Goal: Download file/media

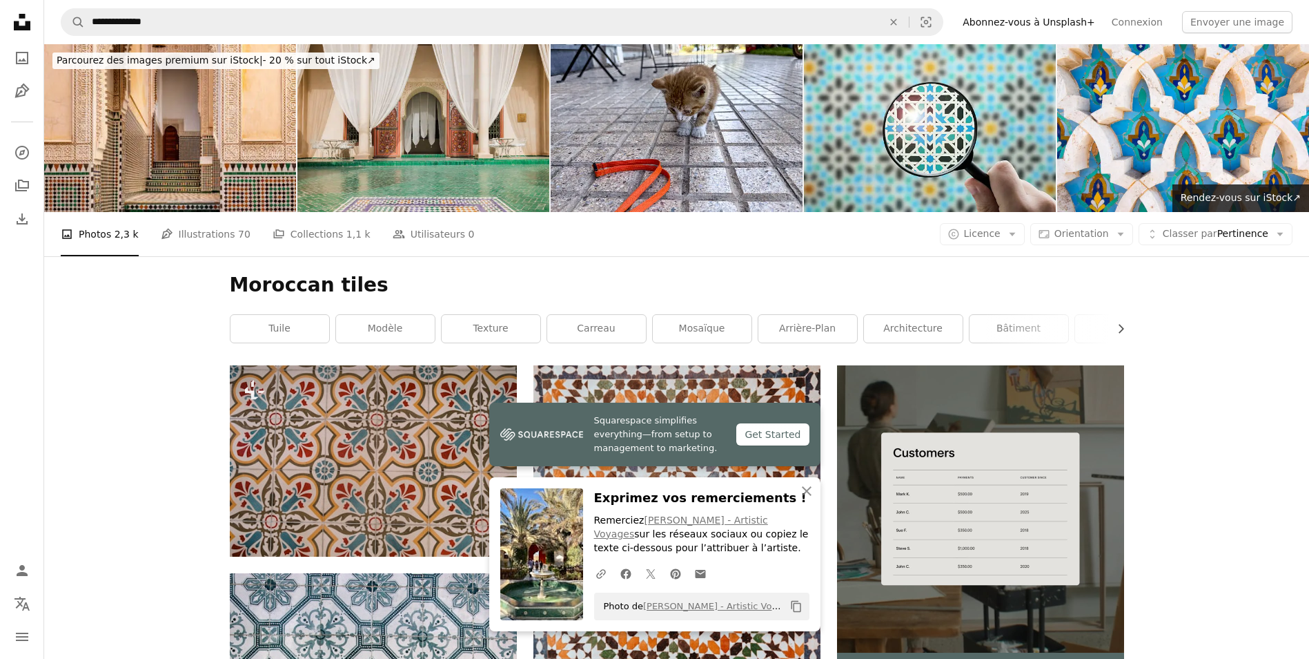
scroll to position [897, 0]
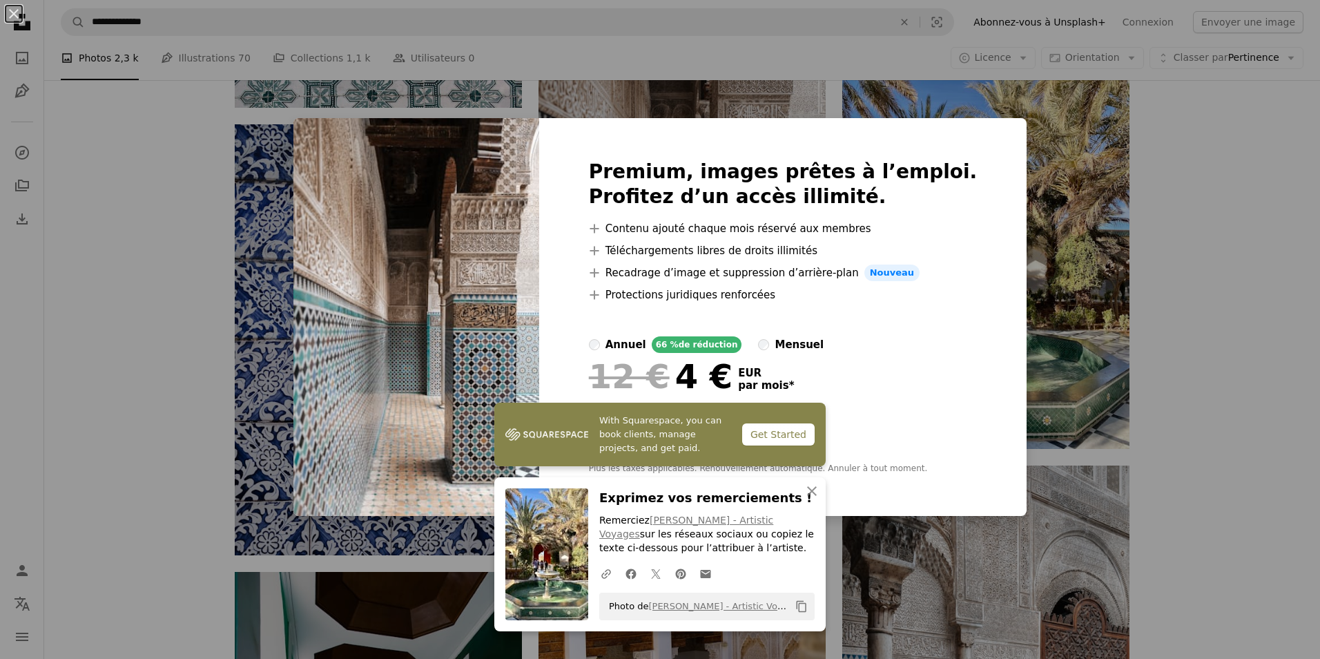
click at [1109, 135] on div "An X shape Premium, images prêtes à l’emploi. Profitez d’un accès illimité. A p…" at bounding box center [660, 329] width 1320 height 659
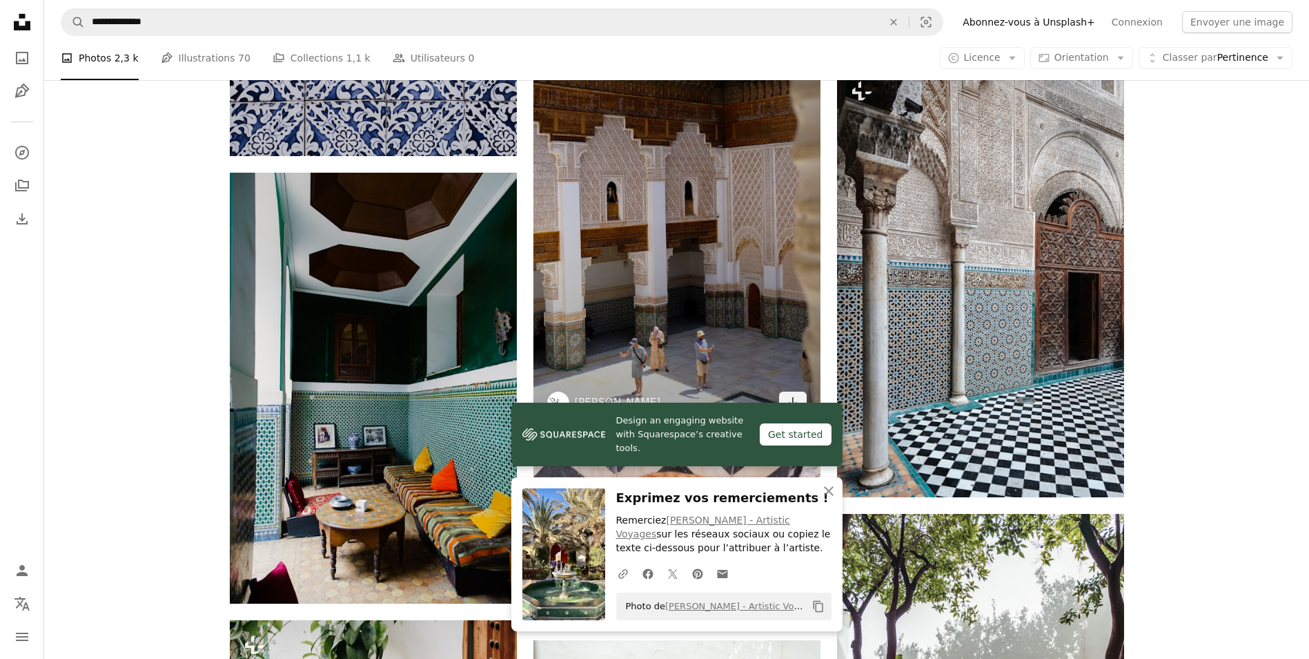
scroll to position [1312, 0]
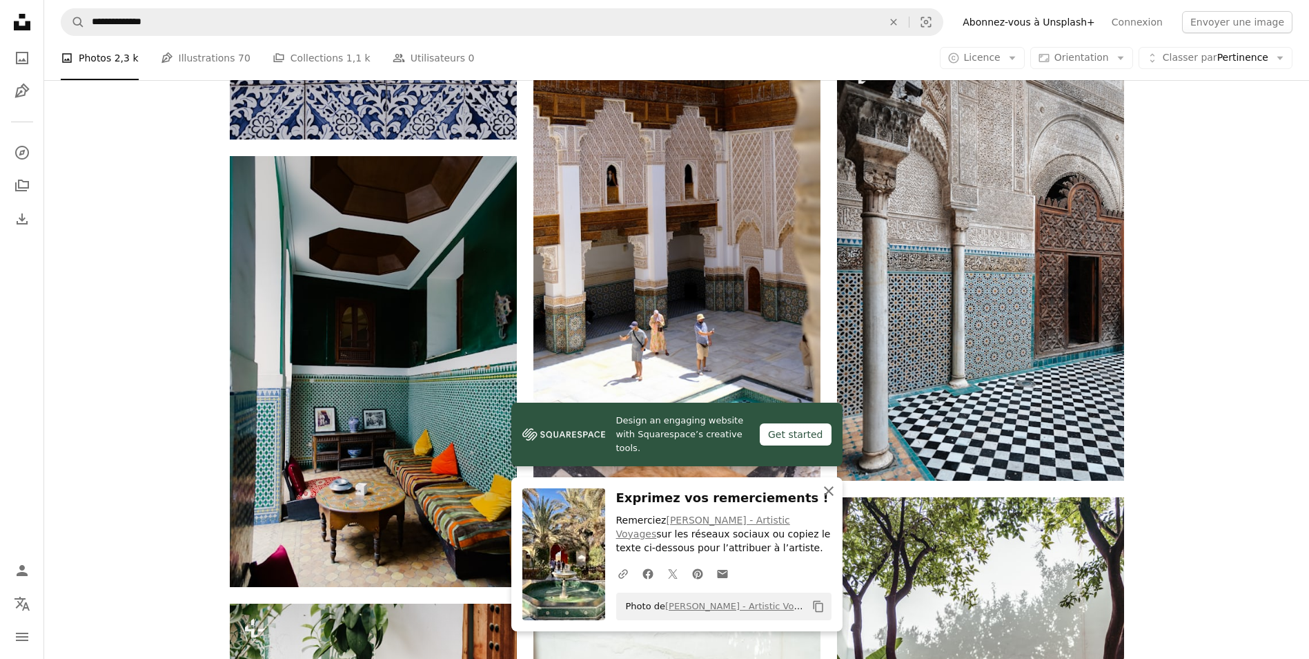
click at [827, 489] on icon "button" at bounding box center [829, 491] width 10 height 10
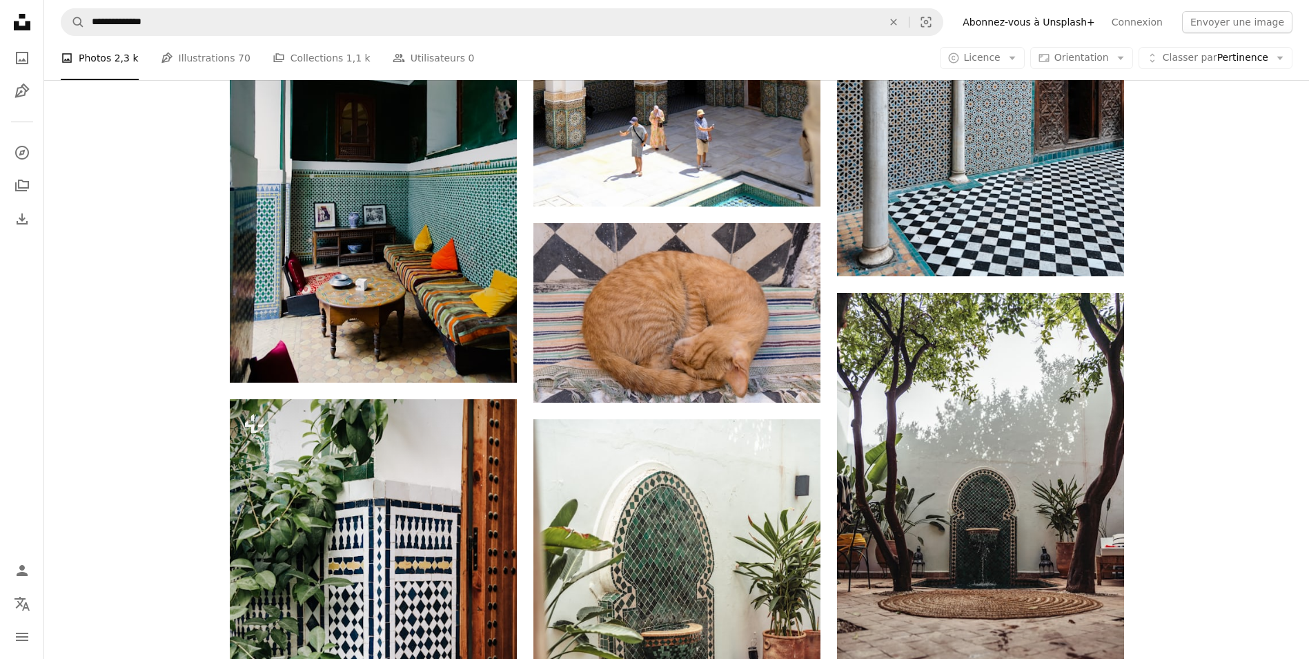
scroll to position [1519, 0]
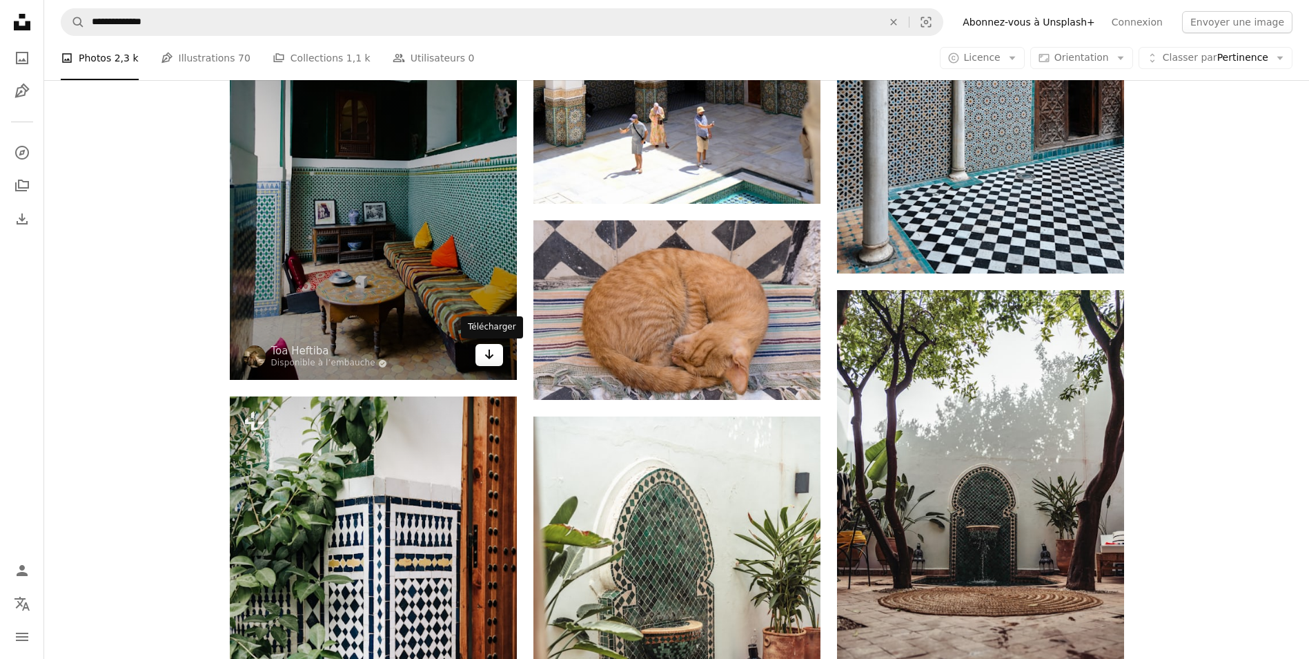
click at [484, 358] on icon "Arrow pointing down" at bounding box center [489, 354] width 11 height 17
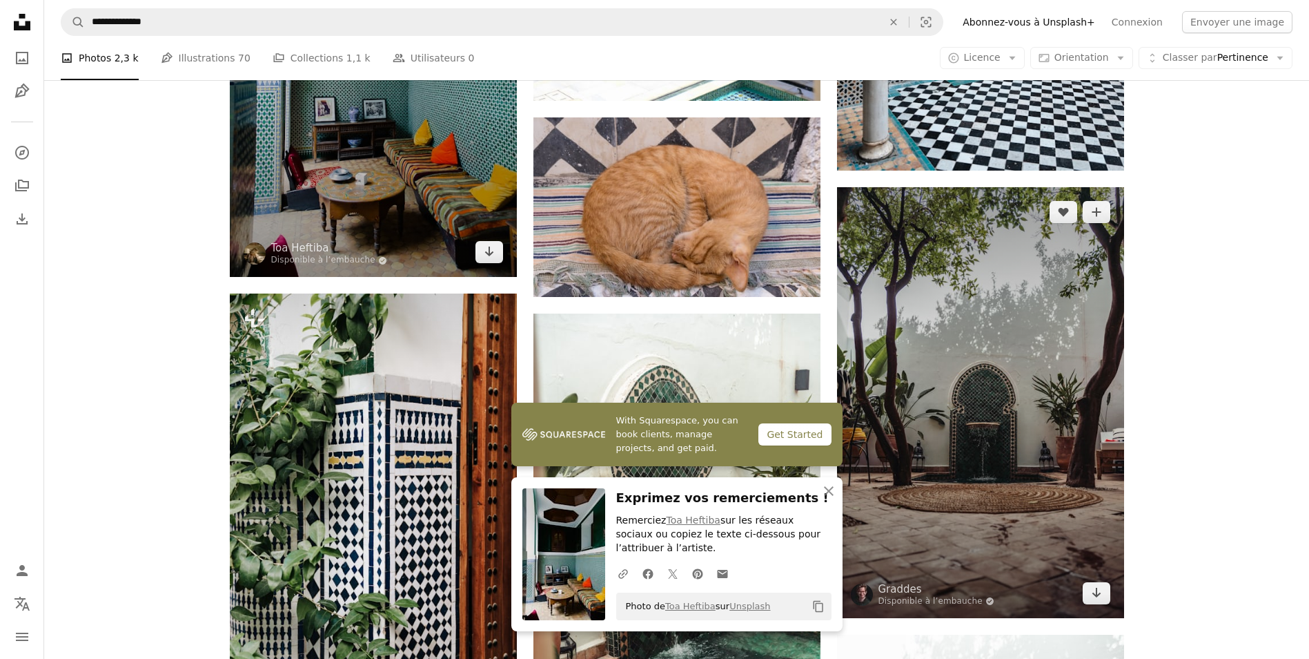
scroll to position [1795, 0]
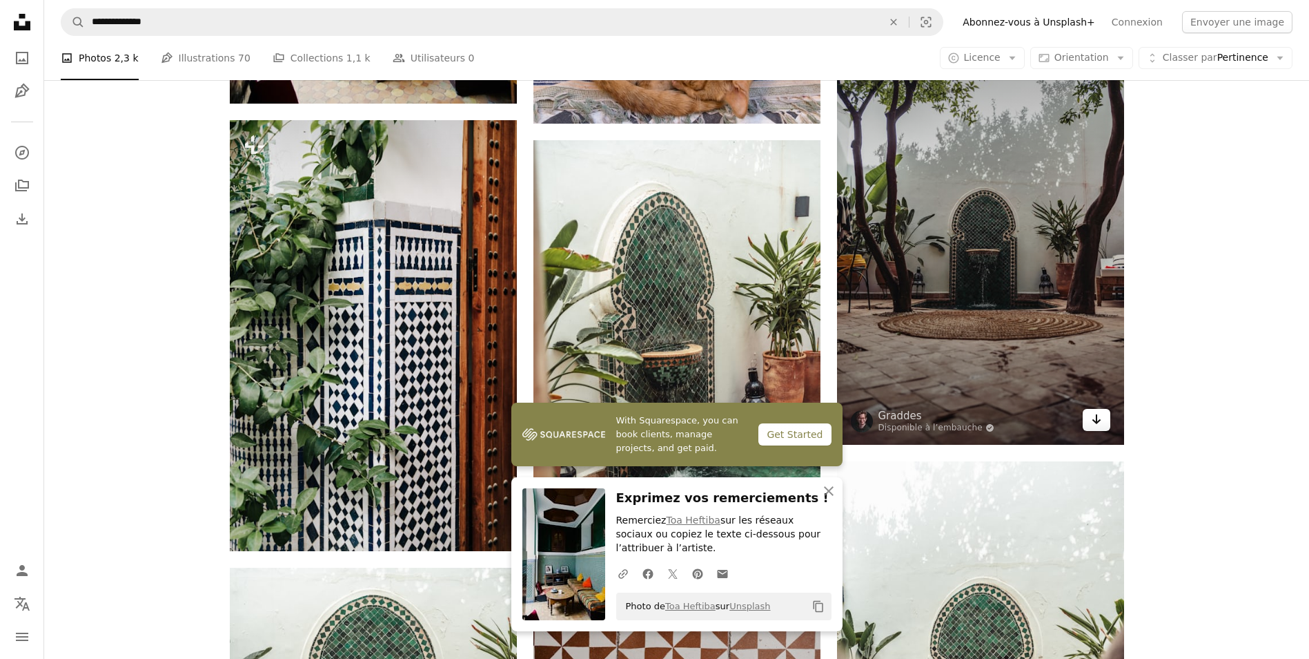
click at [1103, 422] on link "Arrow pointing down" at bounding box center [1097, 420] width 28 height 22
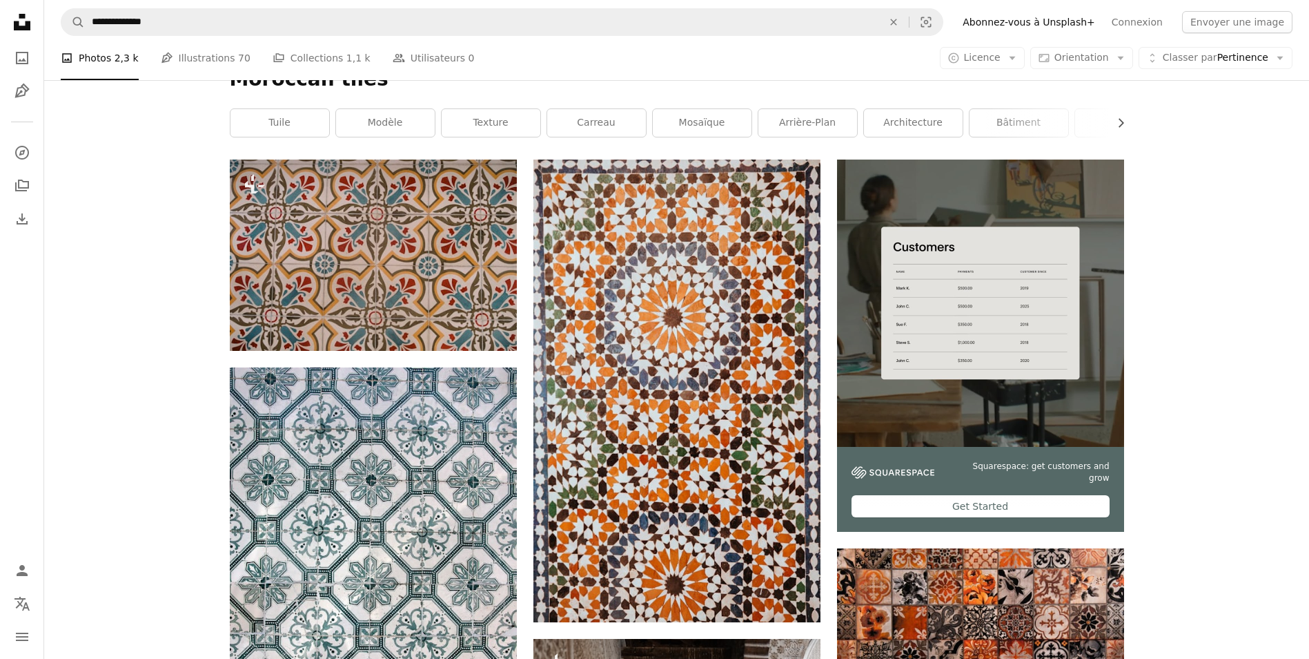
scroll to position [0, 0]
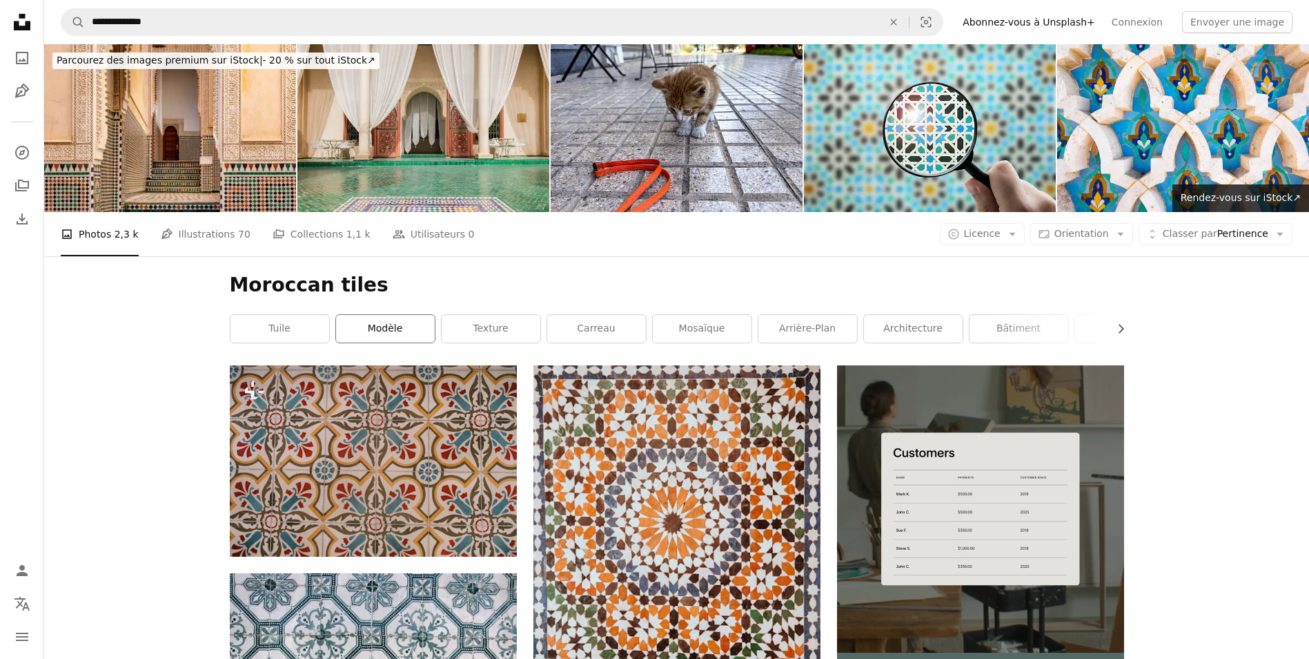
click at [385, 333] on link "modèle" at bounding box center [385, 329] width 99 height 28
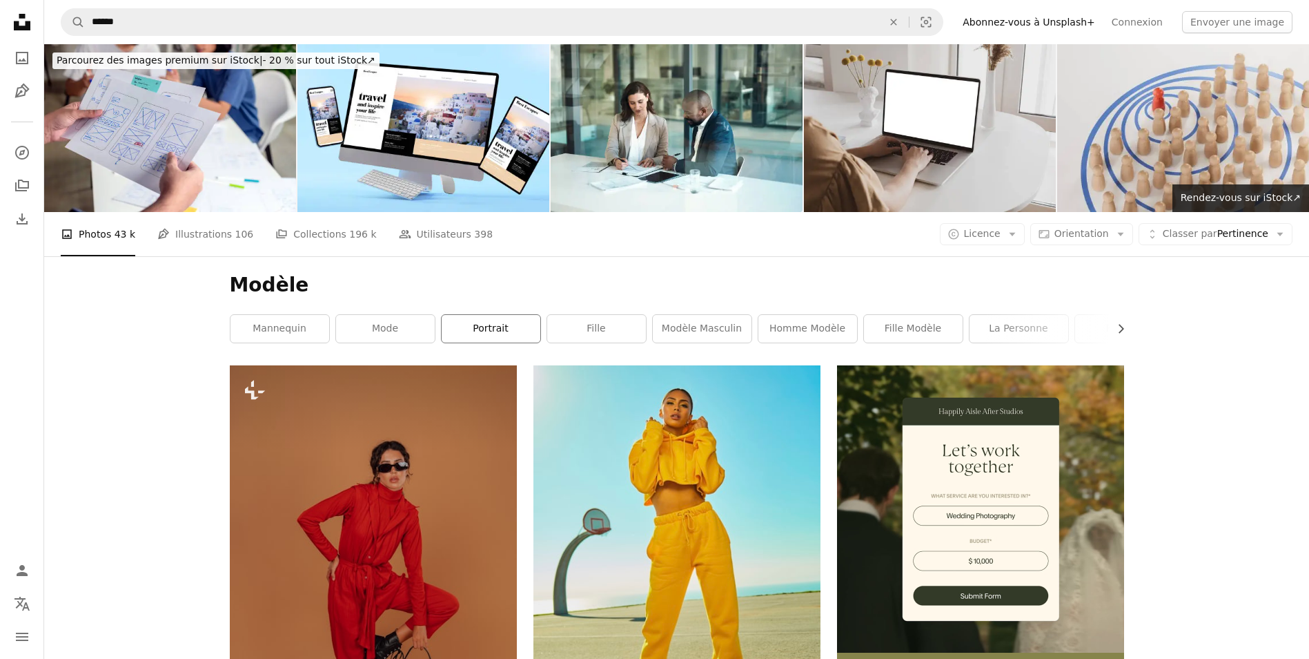
click at [477, 329] on link "portrait" at bounding box center [491, 329] width 99 height 28
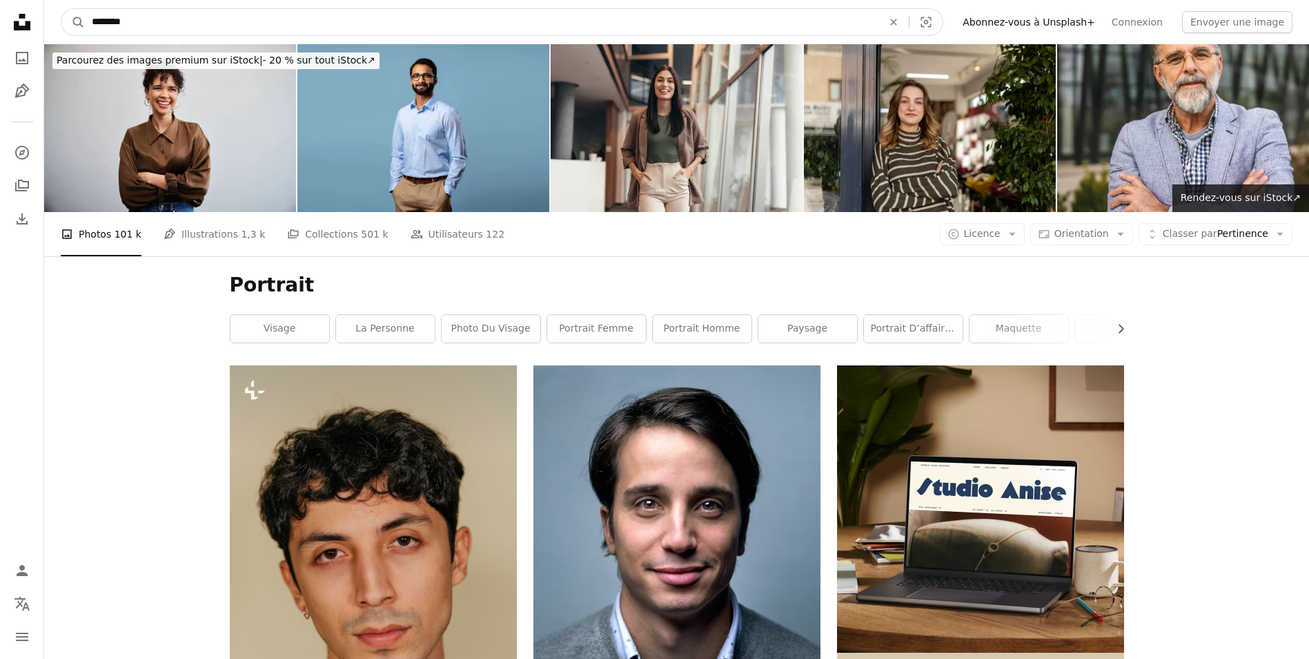
click at [428, 25] on input "********" at bounding box center [482, 22] width 794 height 26
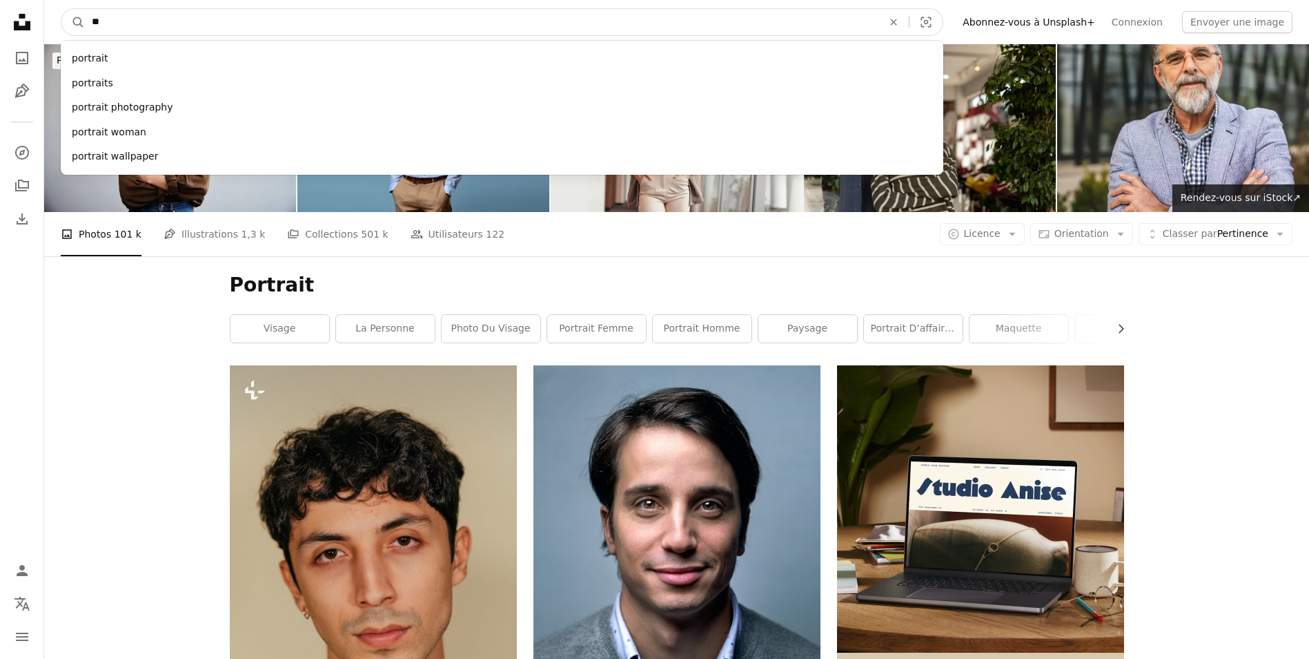
type input "*"
type input "******"
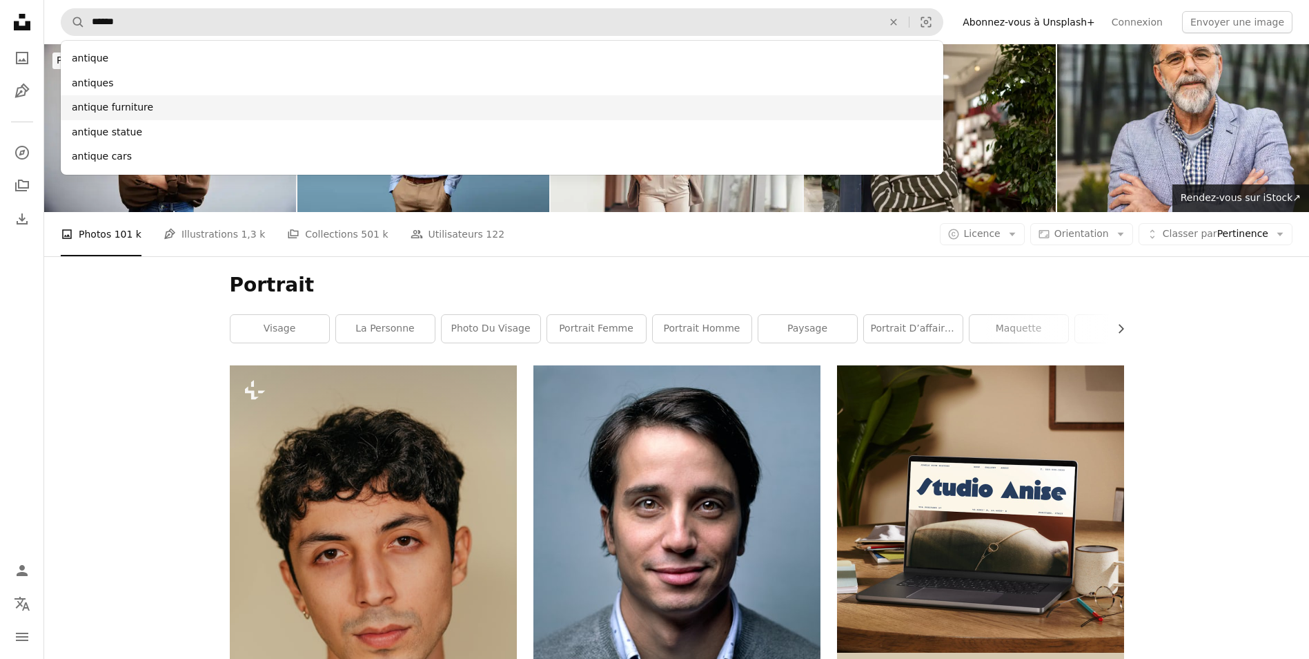
click at [131, 108] on div "antique furniture" at bounding box center [502, 107] width 883 height 25
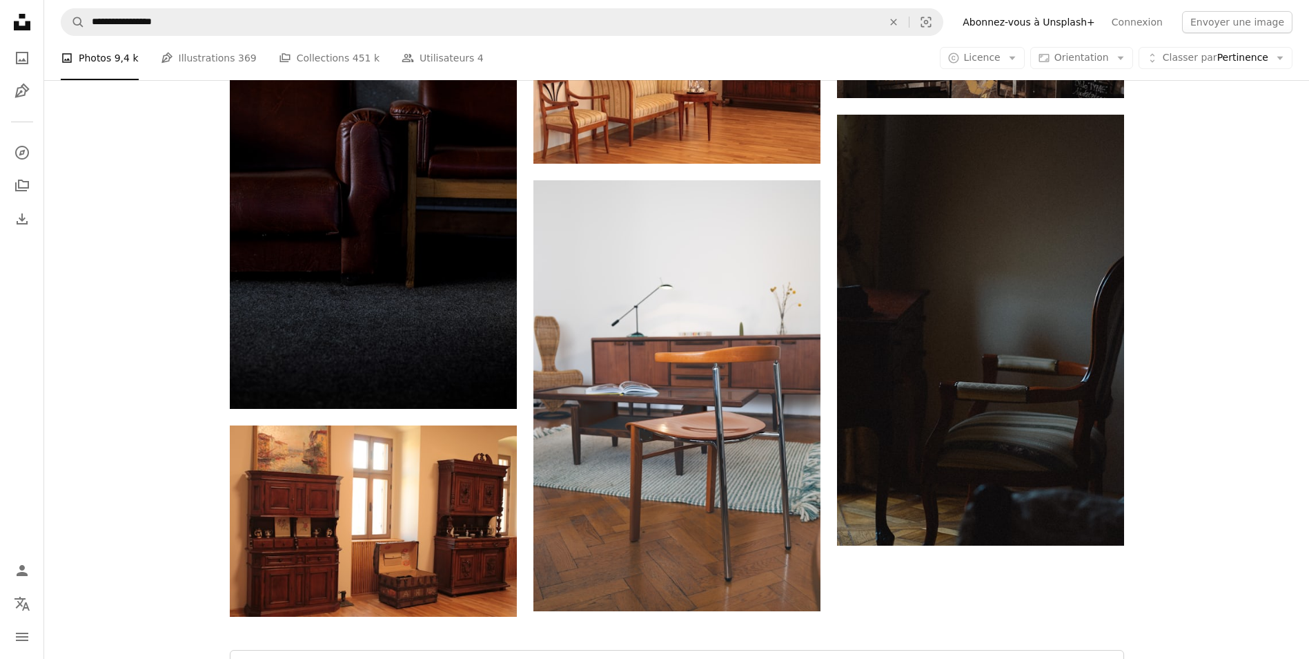
scroll to position [1657, 0]
